Goal: Transaction & Acquisition: Purchase product/service

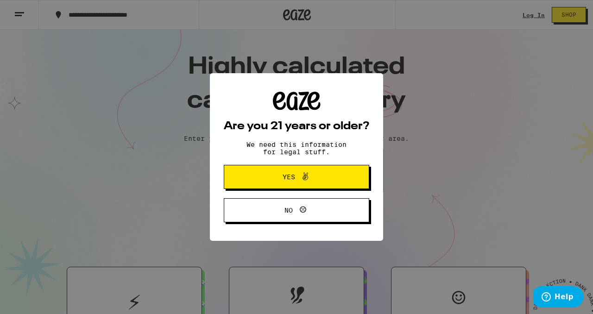
click at [297, 175] on span at bounding box center [303, 177] width 16 height 12
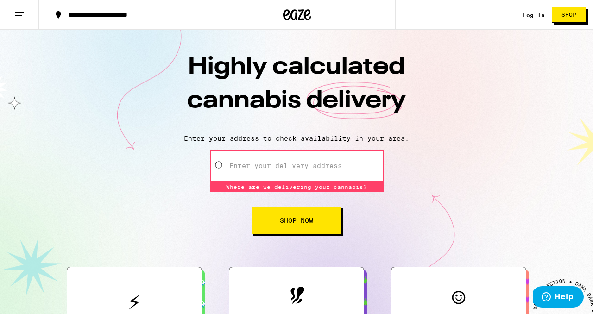
click at [533, 14] on div "Log In" at bounding box center [534, 15] width 22 height 6
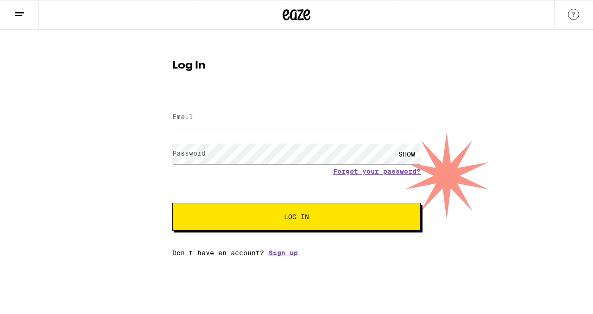
click at [347, 128] on div at bounding box center [296, 117] width 248 height 27
click at [347, 124] on input "Email" at bounding box center [296, 117] width 248 height 21
type input "[EMAIL_ADDRESS][DOMAIN_NAME]"
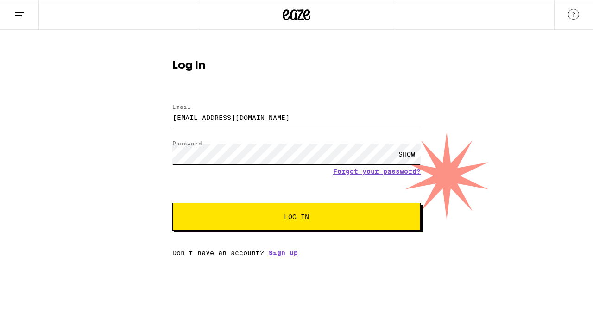
click at [172, 203] on button "Log In" at bounding box center [296, 217] width 248 height 28
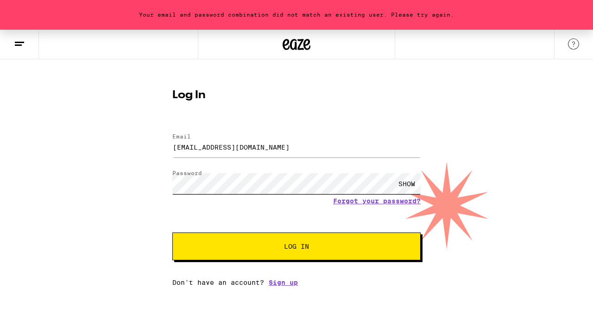
click at [172, 233] on button "Log In" at bounding box center [296, 247] width 248 height 28
click at [408, 180] on div "SHOW" at bounding box center [407, 183] width 28 height 21
click at [172, 233] on button "Log In" at bounding box center [296, 247] width 248 height 28
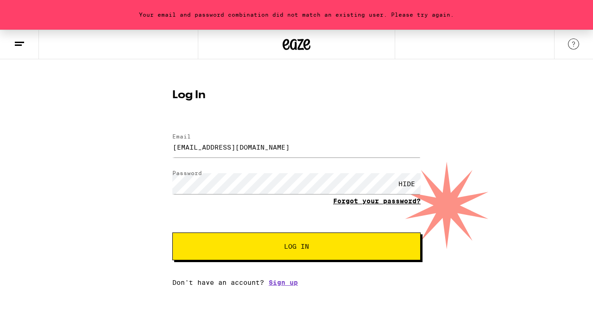
click at [340, 202] on link "Forgot your password?" at bounding box center [377, 200] width 88 height 7
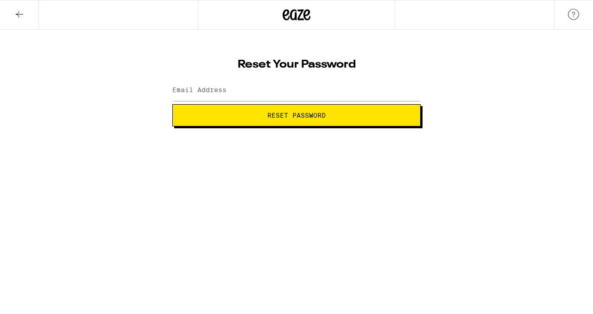
click at [14, 19] on icon at bounding box center [19, 14] width 11 height 11
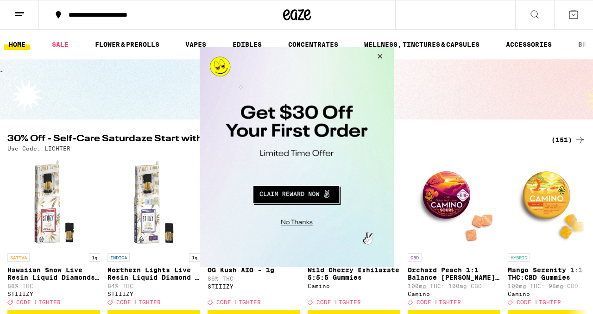
click at [381, 56] on button "Close Modal" at bounding box center [378, 58] width 25 height 22
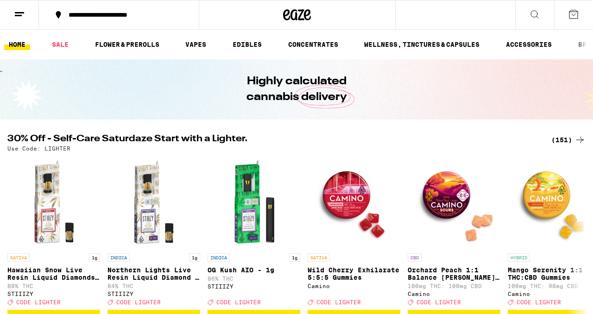
click at [575, 17] on icon at bounding box center [573, 14] width 11 height 11
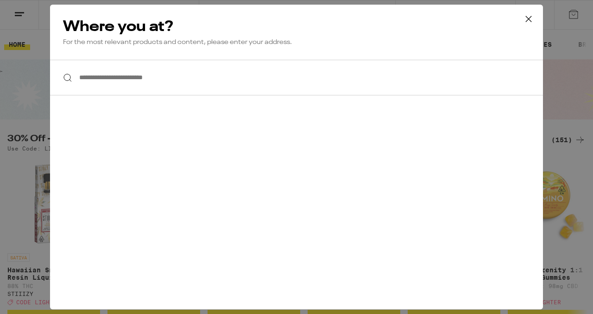
click at [528, 23] on icon at bounding box center [529, 19] width 14 height 14
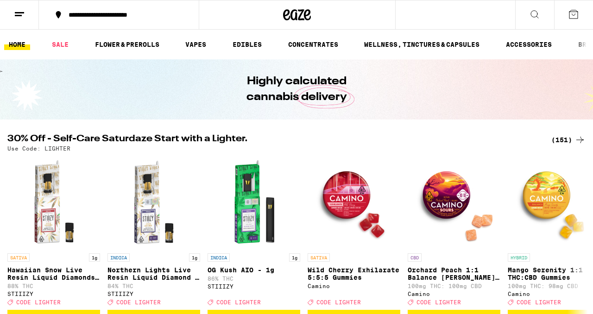
click at [18, 19] on icon at bounding box center [19, 14] width 11 height 11
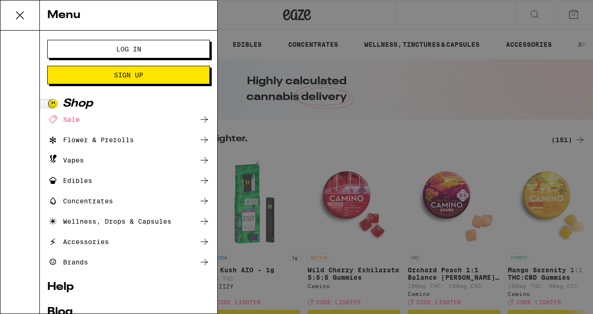
click at [105, 51] on span "Log In" at bounding box center [129, 49] width 88 height 6
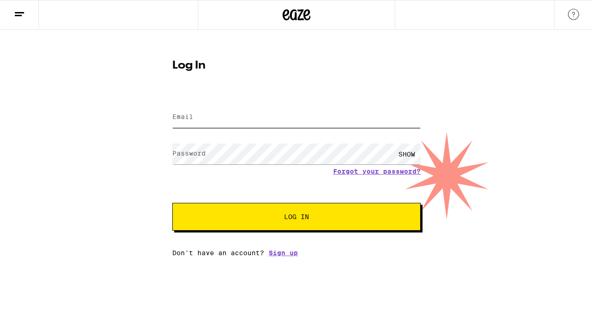
click at [225, 125] on input "Email" at bounding box center [296, 117] width 248 height 21
click at [240, 119] on input "[EMAIL_ADDRESS][DOMAIN_NAME]" at bounding box center [296, 117] width 248 height 21
type input "[EMAIL_ADDRESS][DOMAIN_NAME]"
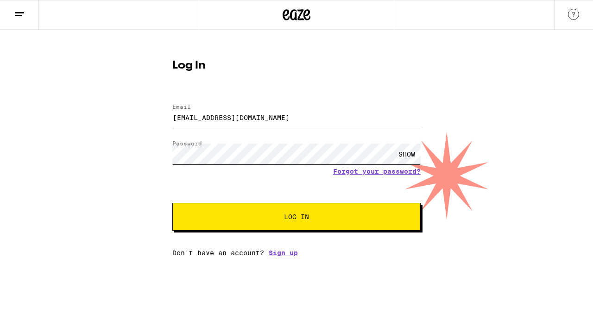
click at [172, 203] on button "Log In" at bounding box center [296, 217] width 248 height 28
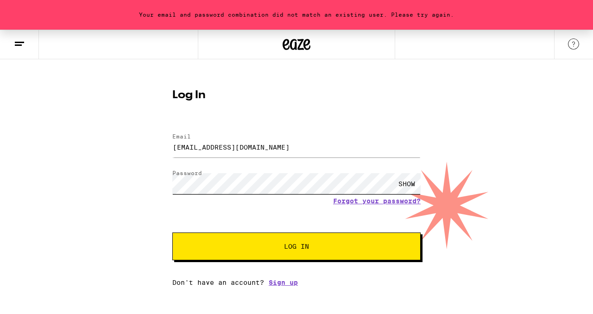
click at [172, 233] on button "Log In" at bounding box center [296, 247] width 248 height 28
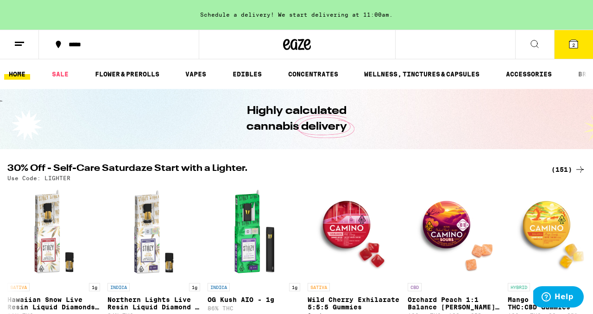
click at [570, 47] on icon at bounding box center [574, 44] width 8 height 8
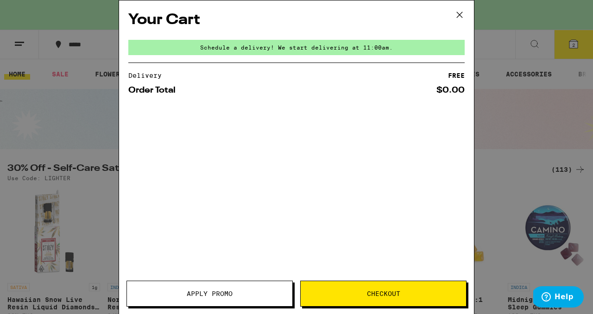
click at [458, 16] on icon at bounding box center [460, 15] width 14 height 14
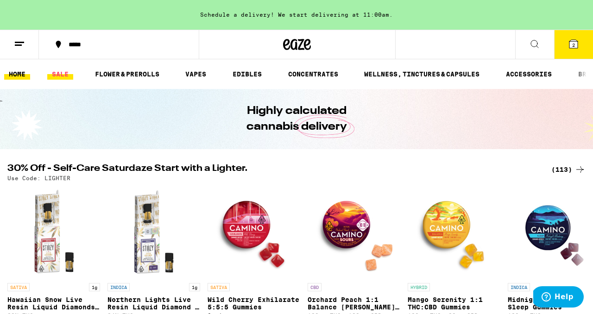
click at [63, 74] on link "SALE" at bounding box center [60, 74] width 26 height 11
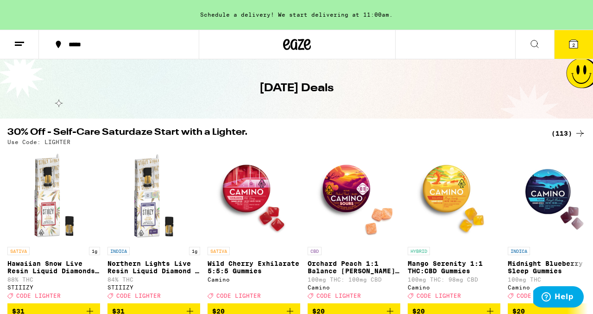
scroll to position [12, 0]
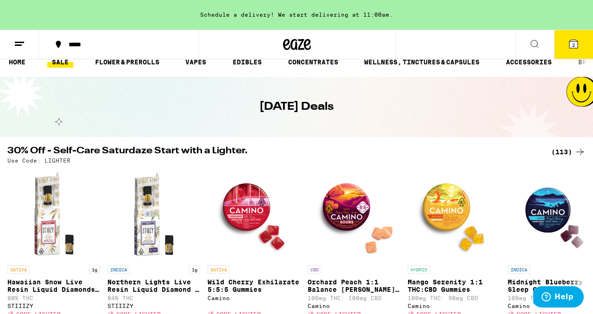
click at [568, 149] on div "(113)" at bounding box center [568, 151] width 34 height 11
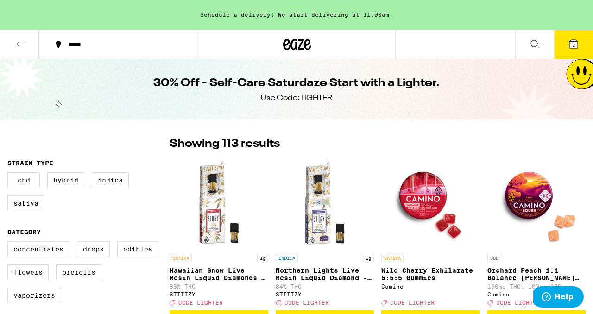
click at [39, 280] on label "Flowers" at bounding box center [27, 273] width 41 height 16
click at [10, 243] on input "Flowers" at bounding box center [9, 243] width 0 height 0
checkbox input "true"
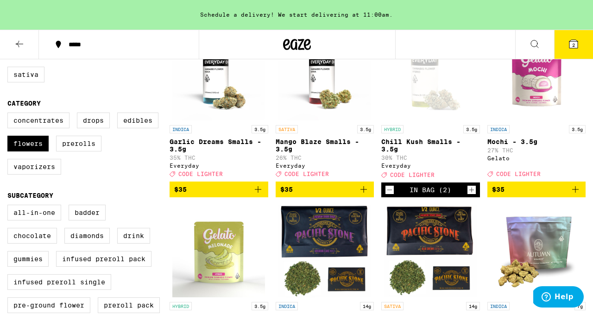
scroll to position [130, 0]
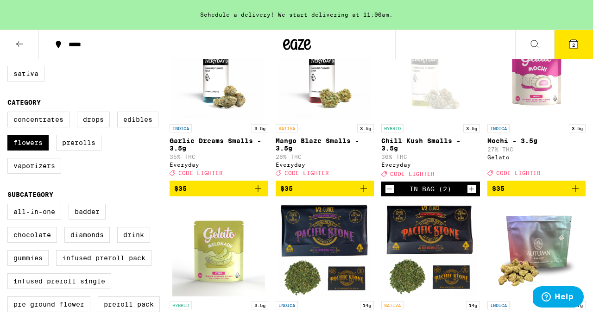
click at [259, 194] on icon "Add to bag" at bounding box center [258, 188] width 11 height 11
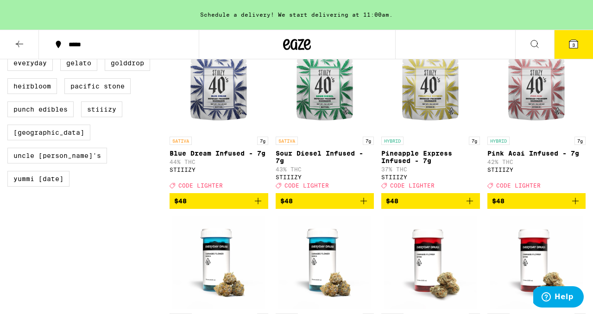
scroll to position [630, 0]
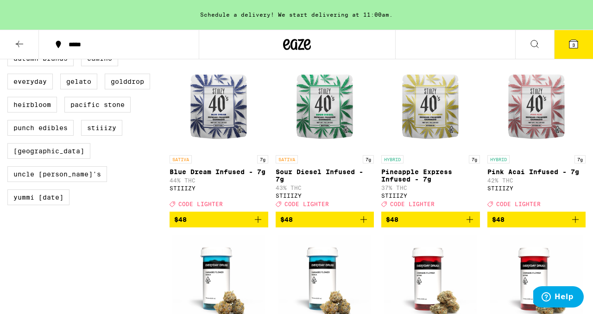
click at [473, 223] on icon "Add to bag" at bounding box center [470, 219] width 6 height 6
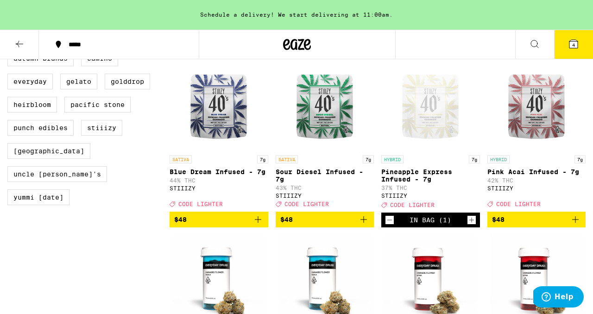
click at [140, 239] on div "Clear 1 filter Strain Type CBD Hybrid Indica Sativa Category Concentrates Drops…" at bounding box center [88, 51] width 162 height 1090
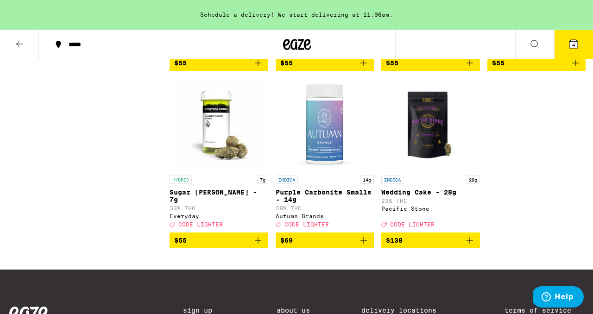
scroll to position [982, 0]
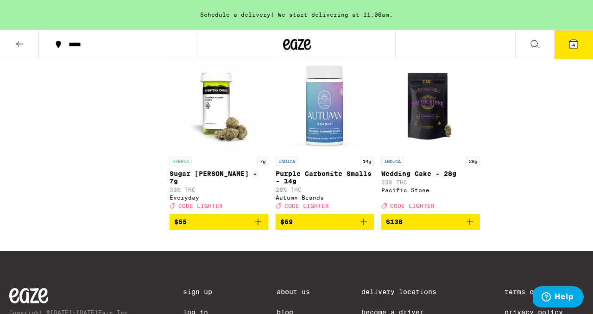
click at [260, 228] on icon "Add to bag" at bounding box center [258, 221] width 11 height 11
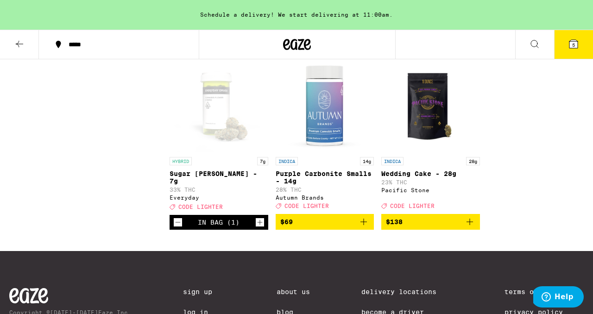
click at [572, 49] on icon at bounding box center [573, 43] width 11 height 11
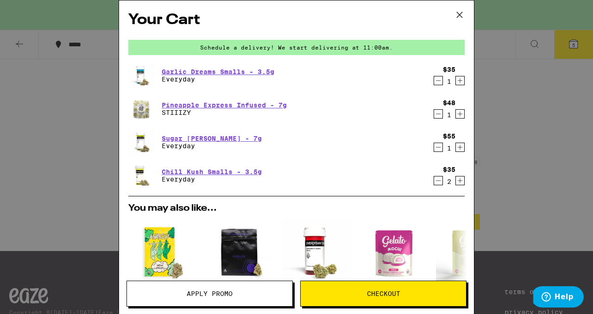
click at [439, 150] on icon "Decrement" at bounding box center [438, 147] width 8 height 11
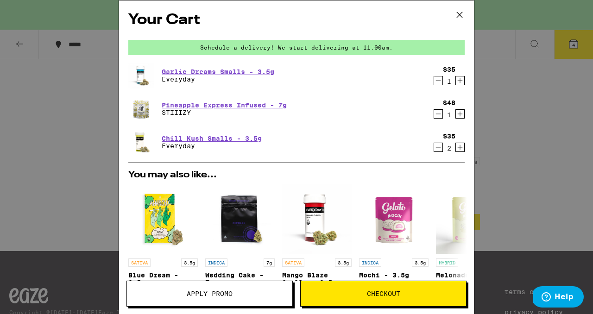
click at [439, 150] on icon "Decrement" at bounding box center [438, 147] width 8 height 11
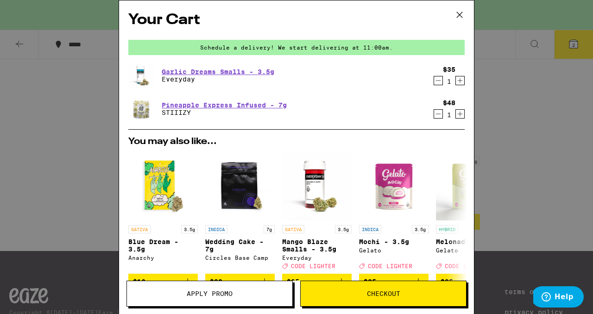
click at [261, 297] on span "Apply Promo" at bounding box center [209, 294] width 165 height 6
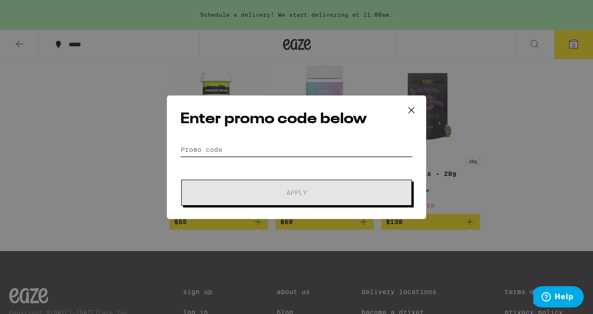
click at [254, 156] on input "Promo Code" at bounding box center [296, 150] width 233 height 14
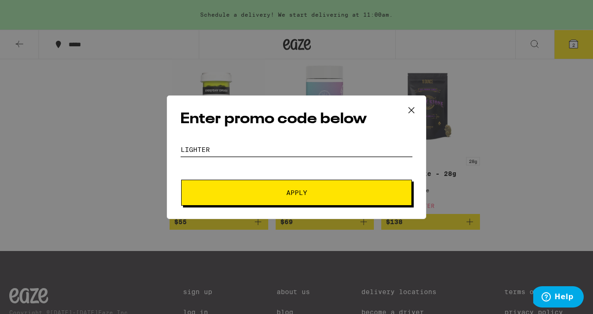
type input "lighter"
click at [316, 192] on span "Apply" at bounding box center [296, 193] width 167 height 6
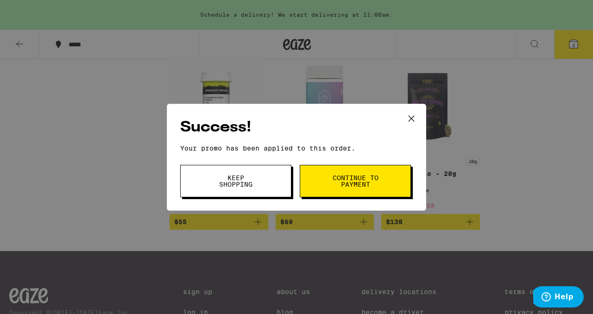
click at [316, 192] on button "Continue to payment" at bounding box center [355, 181] width 111 height 32
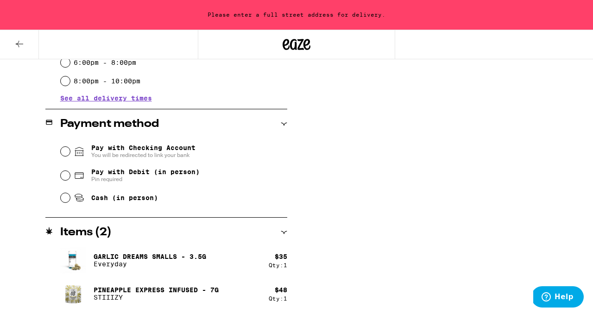
scroll to position [330, 0]
click at [24, 198] on div "**********" at bounding box center [296, 62] width 593 height 503
click at [387, 195] on div "Subtotal $83.00 Delivery $5.00 Free delivery for $75+ orders! Taxes & Fees More…" at bounding box center [455, 62] width 185 height 503
click at [367, 171] on div "Subtotal $83.00 Delivery $5.00 Free delivery for $75+ orders! Taxes & Fees More…" at bounding box center [455, 62] width 185 height 503
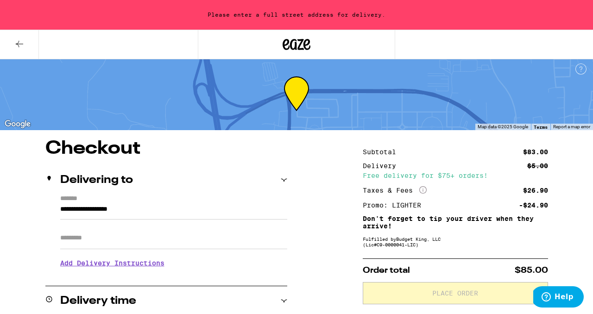
scroll to position [0, 0]
